Goal: Task Accomplishment & Management: Manage account settings

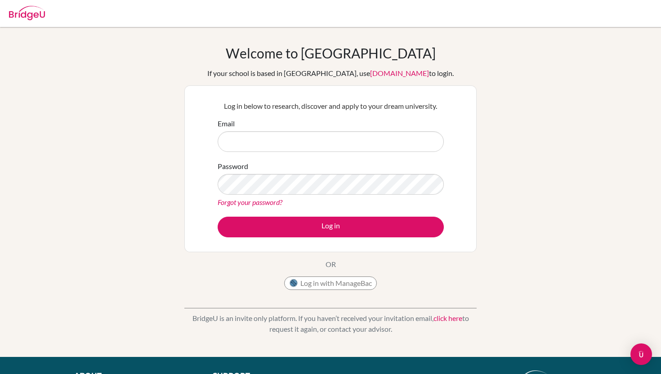
type input "angelp@my.ofs.edu.sg"
click at [277, 196] on div "Password Forgot your password?" at bounding box center [331, 184] width 226 height 47
click at [273, 199] on link "Forgot your password?" at bounding box center [250, 202] width 65 height 9
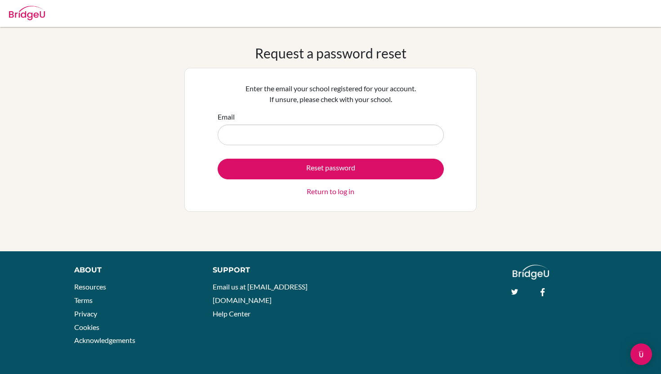
click at [343, 135] on input "Email" at bounding box center [331, 134] width 226 height 21
type input "[EMAIL_ADDRESS][DOMAIN_NAME]"
click at [218, 159] on button "Reset password" at bounding box center [331, 169] width 226 height 21
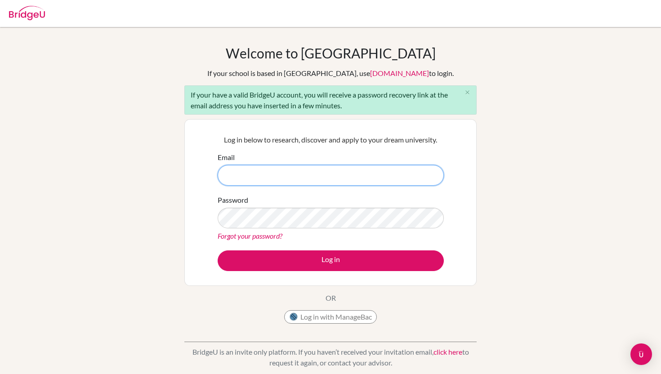
click at [287, 168] on input "Email" at bounding box center [331, 175] width 226 height 21
type input "[EMAIL_ADDRESS][DOMAIN_NAME]"
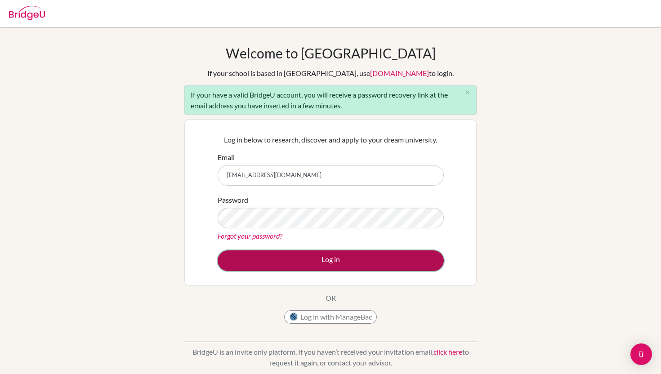
click at [302, 262] on button "Log in" at bounding box center [331, 260] width 226 height 21
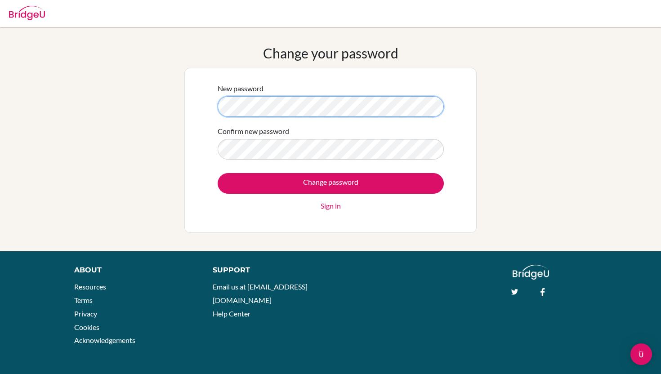
click at [194, 98] on div "New password Confirm new password Change password Sign in" at bounding box center [330, 150] width 292 height 165
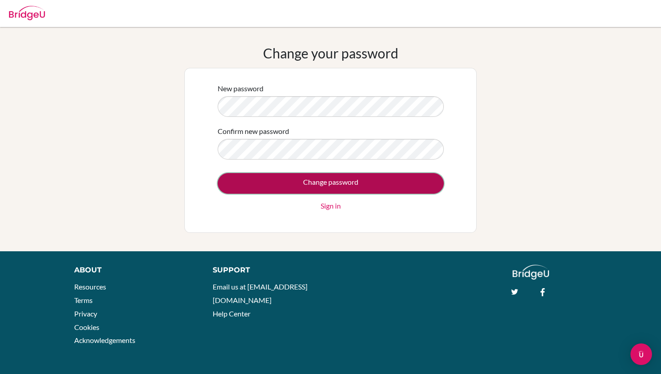
click at [291, 182] on input "Change password" at bounding box center [331, 183] width 226 height 21
